Goal: Entertainment & Leisure: Consume media (video, audio)

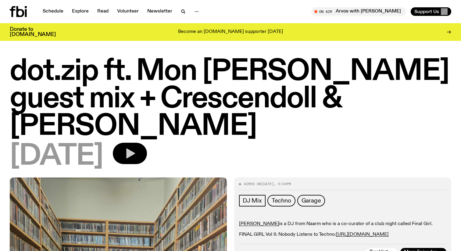
click at [136, 147] on icon "button" at bounding box center [130, 153] width 12 height 12
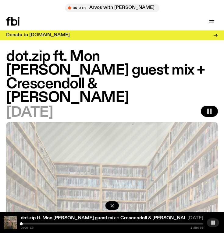
click at [175, 223] on div "dot.zip ft. Mon [PERSON_NAME] guest mix + [PERSON_NAME] & [PERSON_NAME] [DATE] …" at bounding box center [112, 223] width 224 height 21
click at [175, 225] on div "0:00:20 1:59:56" at bounding box center [112, 227] width 182 height 6
click at [178, 224] on div at bounding box center [112, 224] width 182 height 1
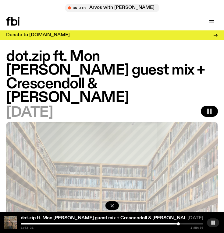
click at [184, 224] on div at bounding box center [112, 224] width 182 height 1
click at [188, 224] on div at bounding box center [112, 224] width 182 height 1
click at [193, 224] on div at bounding box center [112, 224] width 182 height 1
click at [196, 224] on div at bounding box center [112, 224] width 182 height 1
click at [200, 224] on div at bounding box center [112, 224] width 182 height 1
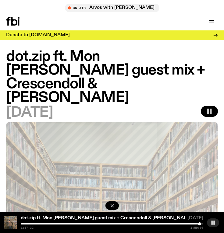
click at [147, 224] on div at bounding box center [108, 224] width 182 height 1
click at [140, 224] on div at bounding box center [55, 224] width 182 height 1
click at [143, 224] on div at bounding box center [112, 224] width 182 height 1
click at [147, 224] on div at bounding box center [112, 224] width 182 height 1
click at [111, 207] on icon "button" at bounding box center [112, 206] width 6 height 6
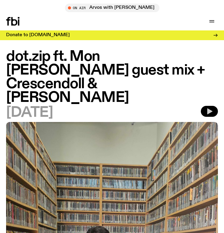
click at [206, 108] on icon "button" at bounding box center [209, 111] width 7 height 7
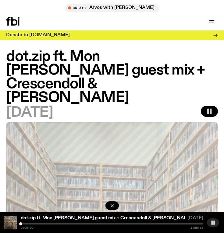
click at [128, 224] on div at bounding box center [112, 224] width 182 height 1
click at [138, 224] on div at bounding box center [112, 224] width 182 height 1
click at [142, 224] on div at bounding box center [112, 224] width 182 height 1
click at [147, 224] on div at bounding box center [112, 224] width 182 height 1
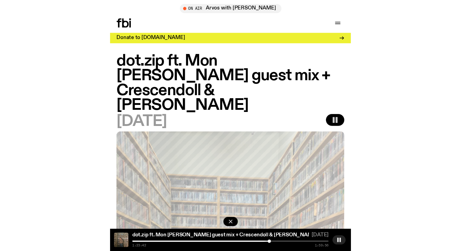
scroll to position [9, 0]
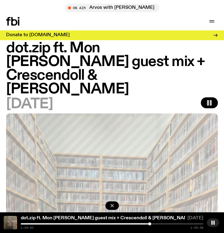
click at [153, 224] on div at bounding box center [112, 224] width 182 height 1
click at [137, 224] on div at bounding box center [61, 224] width 182 height 1
click at [132, 224] on div at bounding box center [46, 224] width 182 height 1
click at [138, 224] on div at bounding box center [112, 224] width 182 height 1
click at [138, 224] on div at bounding box center [137, 224] width 3 height 3
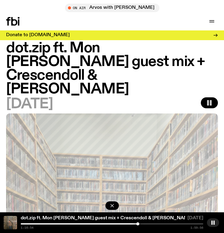
click at [139, 224] on div at bounding box center [112, 224] width 182 height 1
click at [141, 224] on div at bounding box center [112, 224] width 182 height 1
click at [143, 224] on div at bounding box center [112, 224] width 182 height 1
click at [142, 224] on div at bounding box center [143, 224] width 3 height 3
click at [210, 100] on rect "button" at bounding box center [211, 102] width 2 height 5
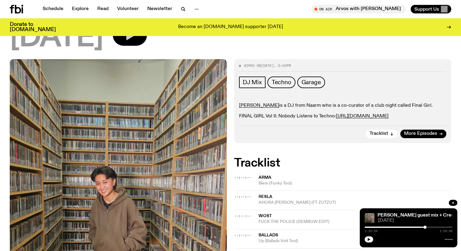
scroll to position [127, 0]
